Goal: Information Seeking & Learning: Learn about a topic

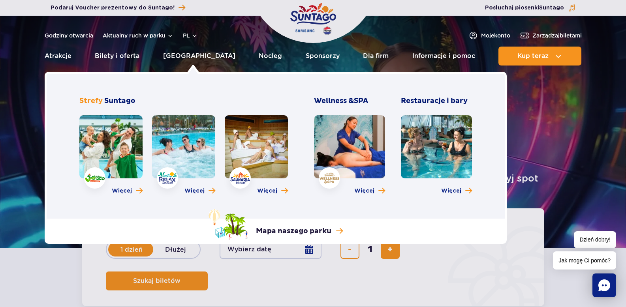
click at [106, 172] on link at bounding box center [110, 146] width 63 height 63
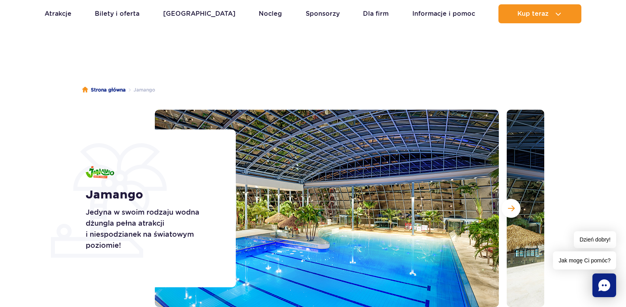
scroll to position [10, 0]
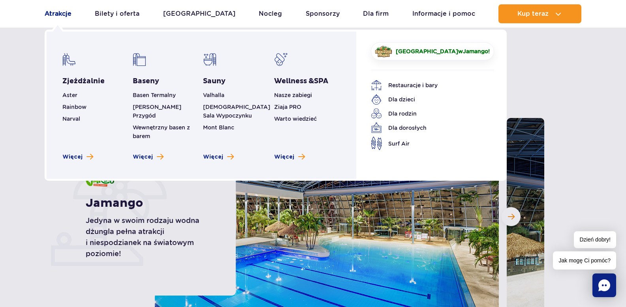
click at [45, 16] on link "Atrakcje" at bounding box center [58, 13] width 27 height 19
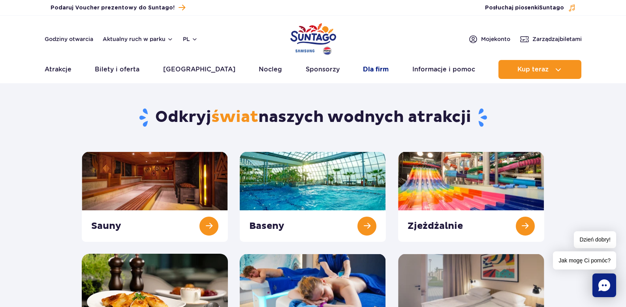
click at [370, 66] on link "Dla firm" at bounding box center [376, 69] width 26 height 19
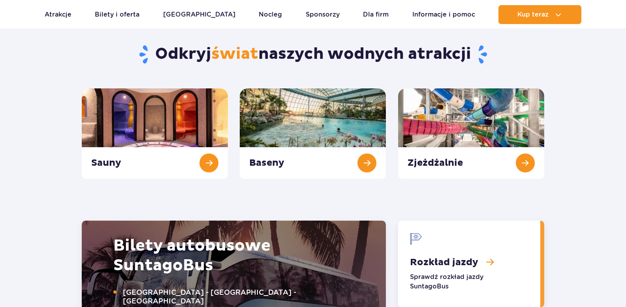
scroll to position [864, 0]
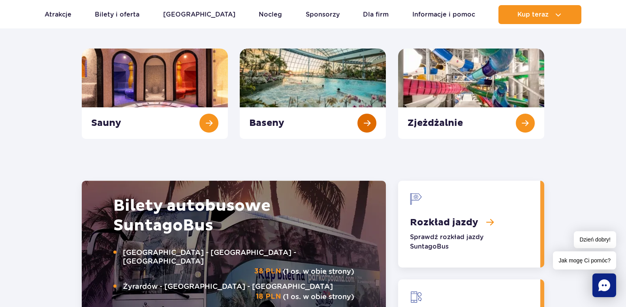
click at [304, 131] on link "Baseny" at bounding box center [313, 94] width 146 height 90
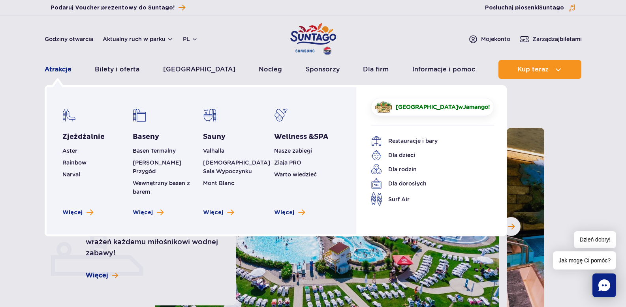
click at [55, 75] on link "Atrakcje" at bounding box center [58, 69] width 27 height 19
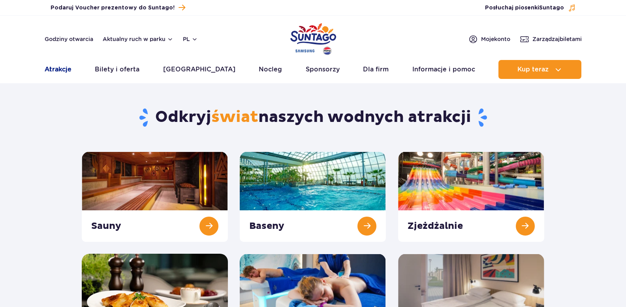
click at [55, 68] on link "Atrakcje" at bounding box center [58, 69] width 27 height 19
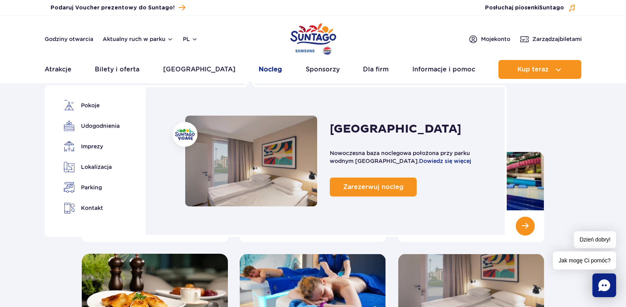
click at [259, 69] on link "Nocleg" at bounding box center [270, 69] width 23 height 19
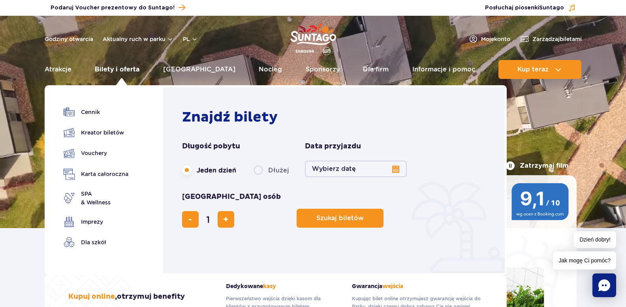
click at [129, 63] on link "Bilety i oferta" at bounding box center [117, 69] width 45 height 19
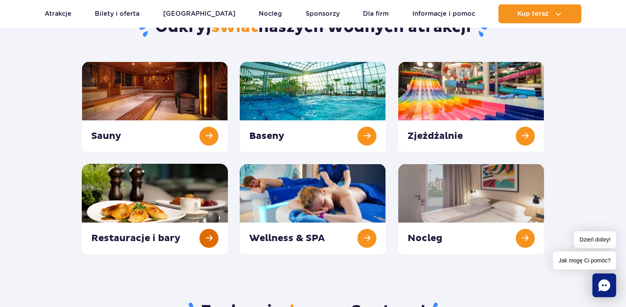
click at [183, 181] on link at bounding box center [155, 209] width 146 height 90
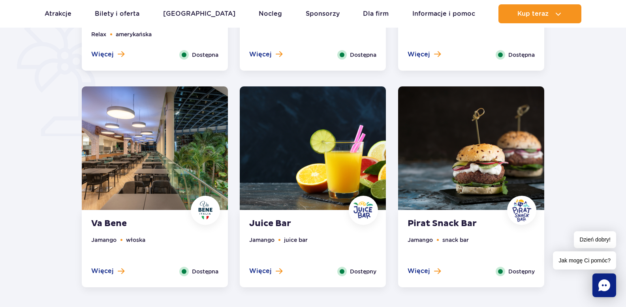
scroll to position [597, 0]
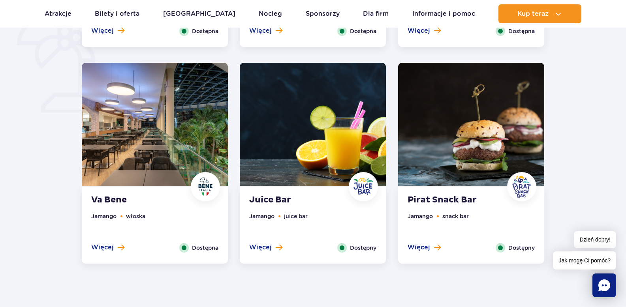
click at [177, 149] on img at bounding box center [155, 125] width 146 height 124
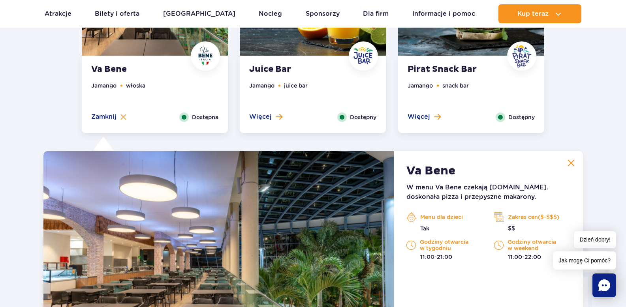
scroll to position [832, 0]
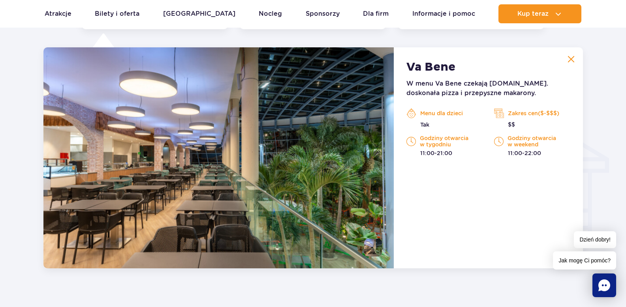
click at [568, 59] on img at bounding box center [571, 59] width 7 height 7
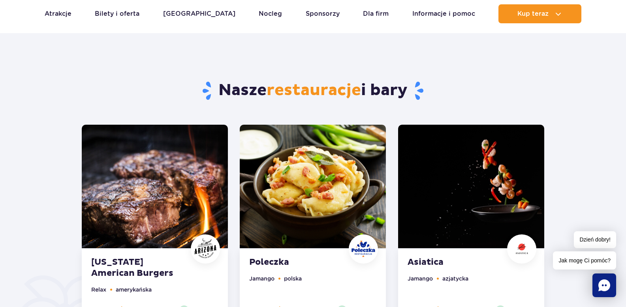
click at [312, 174] on img at bounding box center [313, 187] width 146 height 124
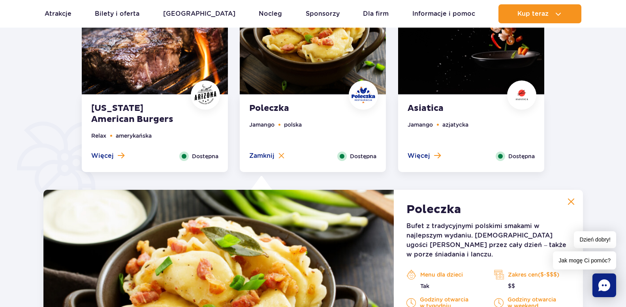
scroll to position [614, 0]
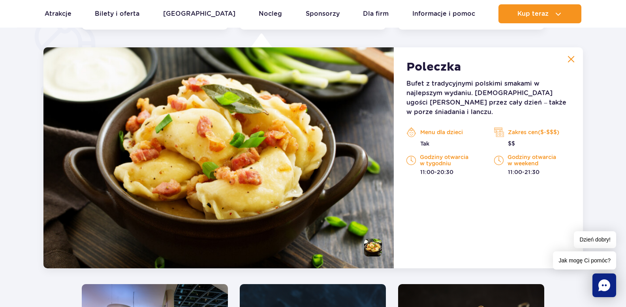
click at [568, 60] on img at bounding box center [571, 59] width 7 height 7
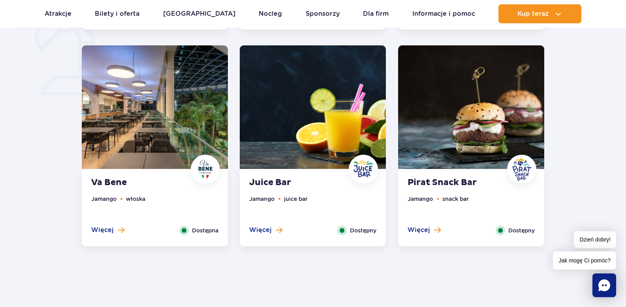
click at [430, 141] on img at bounding box center [471, 107] width 146 height 124
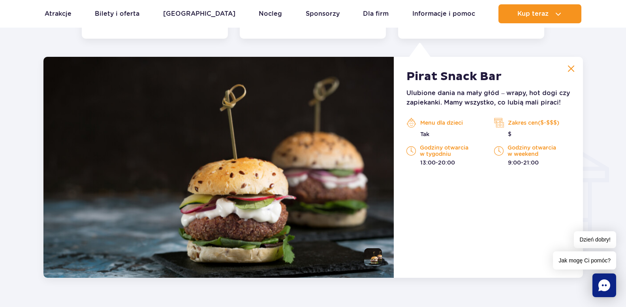
scroll to position [832, 0]
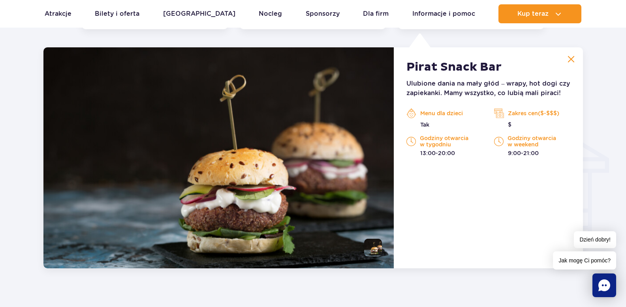
click at [567, 64] on button at bounding box center [571, 59] width 16 height 16
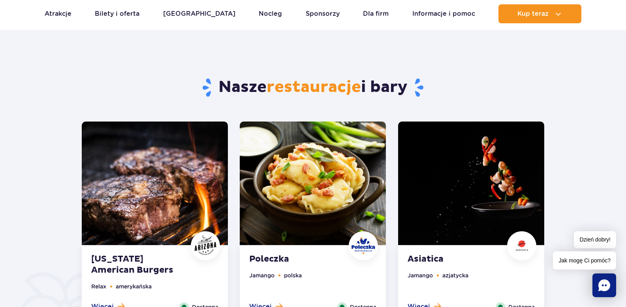
click at [435, 168] on img at bounding box center [471, 184] width 146 height 124
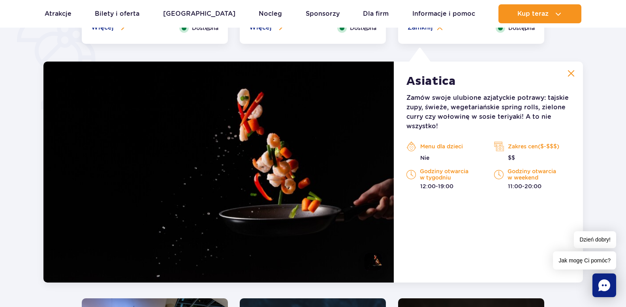
scroll to position [614, 0]
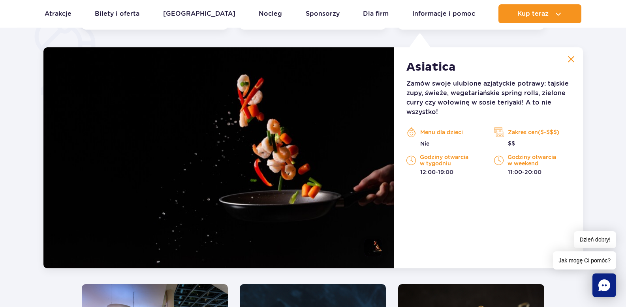
click at [568, 60] on img at bounding box center [571, 59] width 7 height 7
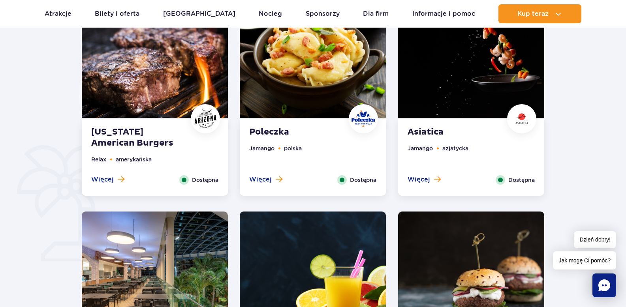
click at [155, 66] on img at bounding box center [155, 56] width 146 height 124
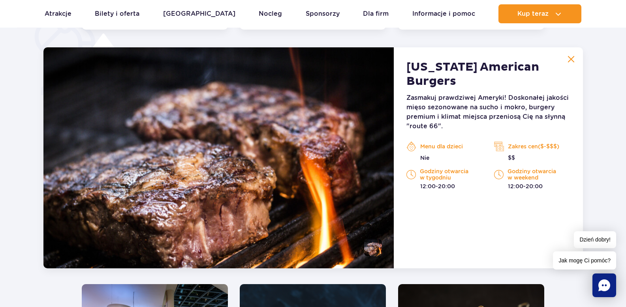
click at [565, 56] on button at bounding box center [571, 59] width 16 height 16
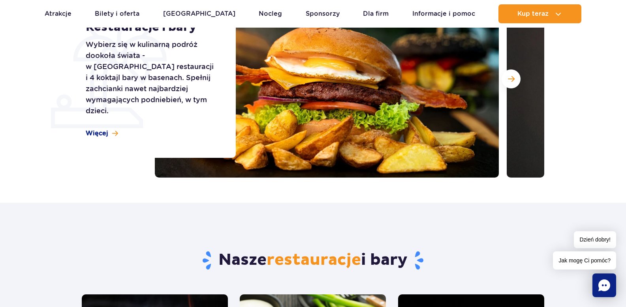
scroll to position [0, 0]
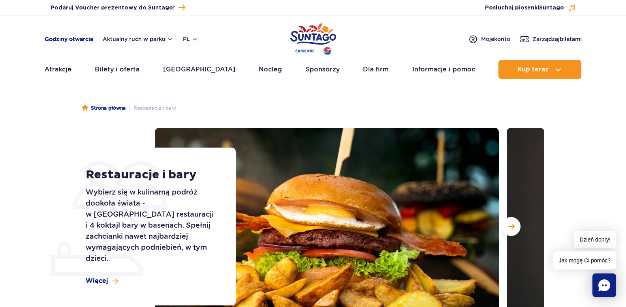
click at [55, 40] on link "Godziny otwarcia" at bounding box center [69, 39] width 49 height 8
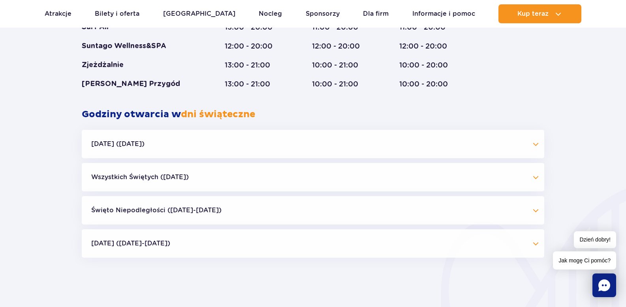
scroll to position [596, 0]
